Goal: Transaction & Acquisition: Purchase product/service

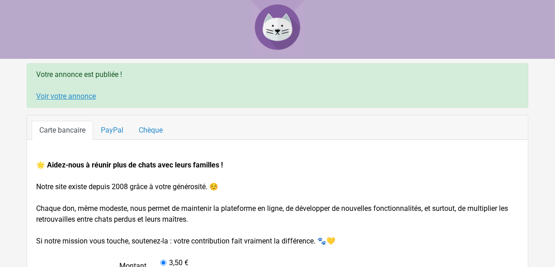
click at [83, 95] on link "Voir votre annonce" at bounding box center [66, 96] width 60 height 9
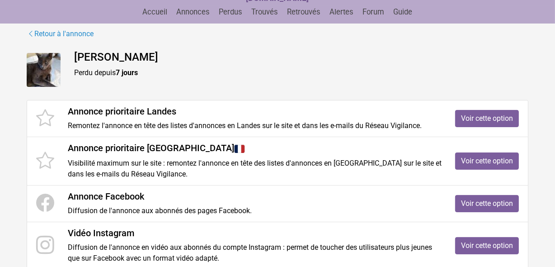
scroll to position [82, 0]
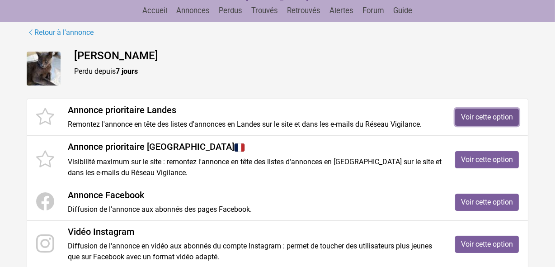
click at [500, 118] on link "Voir cette option" at bounding box center [487, 116] width 64 height 17
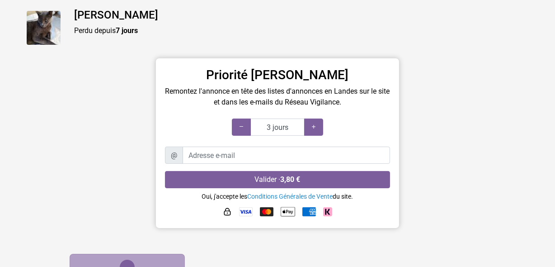
scroll to position [109, 0]
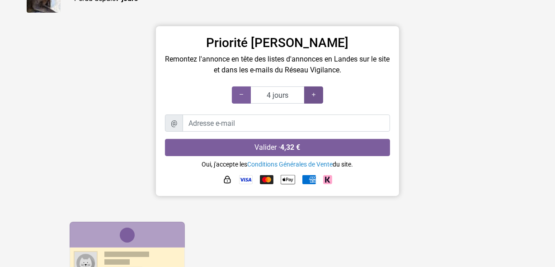
click at [312, 95] on icon at bounding box center [313, 94] width 7 height 9
click at [310, 95] on icon at bounding box center [313, 94] width 7 height 9
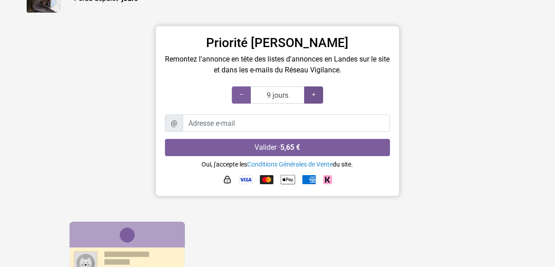
click at [310, 95] on icon at bounding box center [313, 94] width 7 height 9
click at [240, 93] on icon at bounding box center [241, 94] width 7 height 9
type input "15 jours"
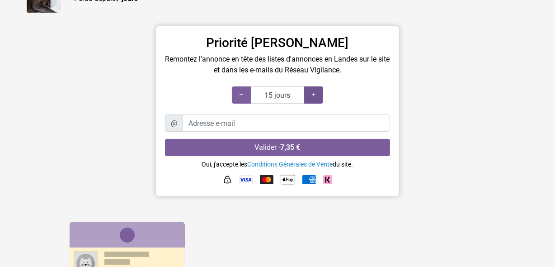
click at [311, 92] on icon at bounding box center [313, 94] width 7 height 9
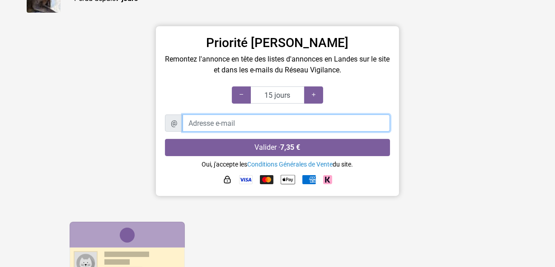
click at [239, 122] on input "Adresse e-mail" at bounding box center [286, 122] width 207 height 17
type input "paillardmichele@gmail.com"
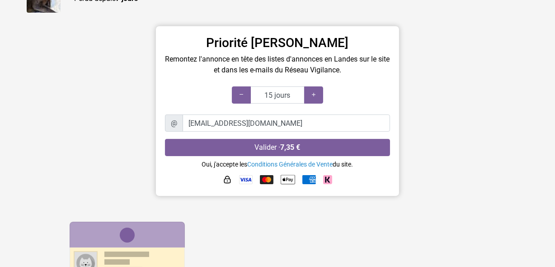
click at [181, 38] on h3 "Priorité Landes" at bounding box center [277, 42] width 225 height 15
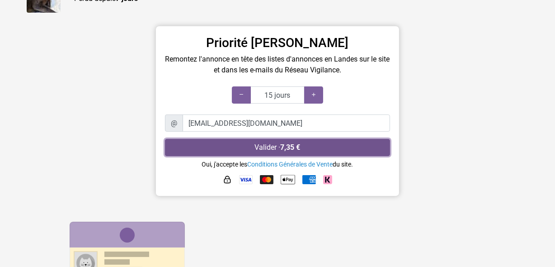
click at [276, 145] on button "Valider · 7,35 €" at bounding box center [277, 147] width 225 height 17
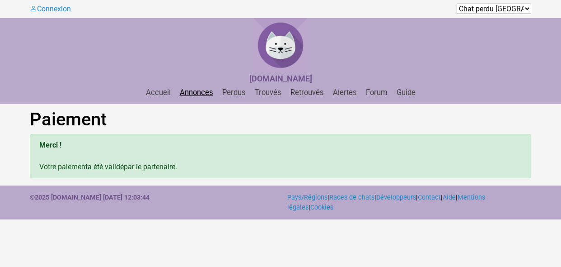
click at [193, 93] on link "Annonces" at bounding box center [196, 92] width 41 height 9
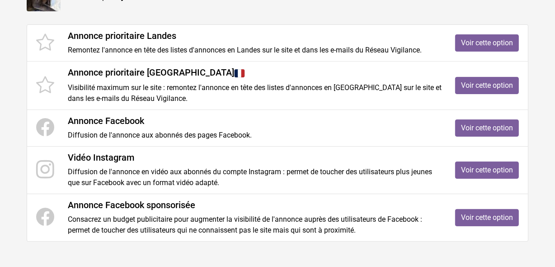
scroll to position [192, 0]
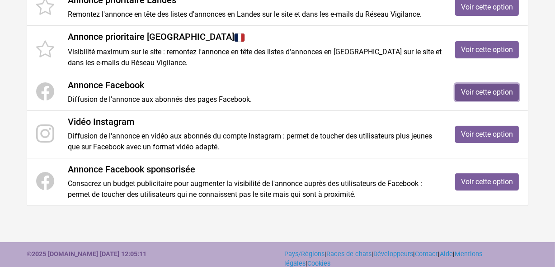
click at [498, 88] on link "Voir cette option" at bounding box center [487, 92] width 64 height 17
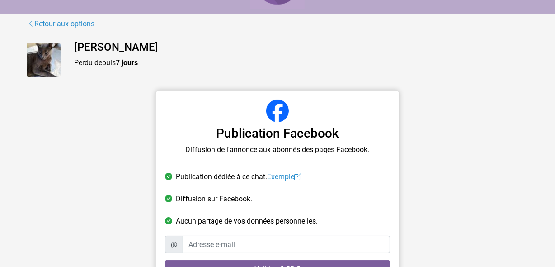
scroll to position [99, 0]
